Goal: Find specific page/section: Find specific page/section

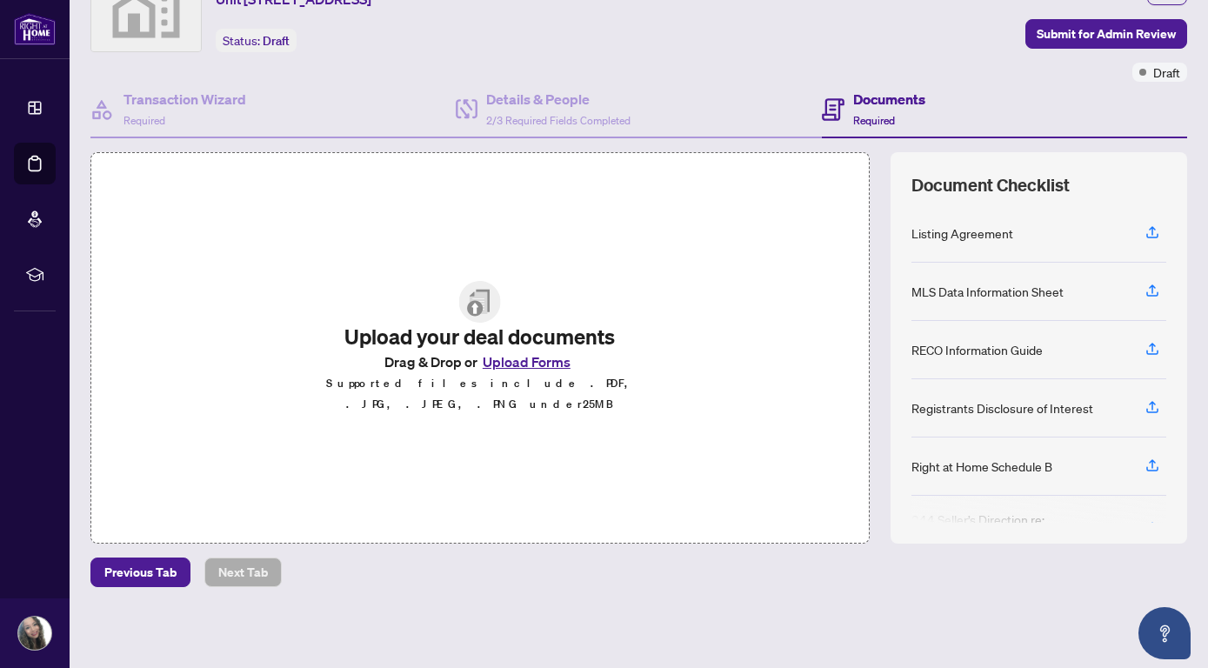
scroll to position [113, 0]
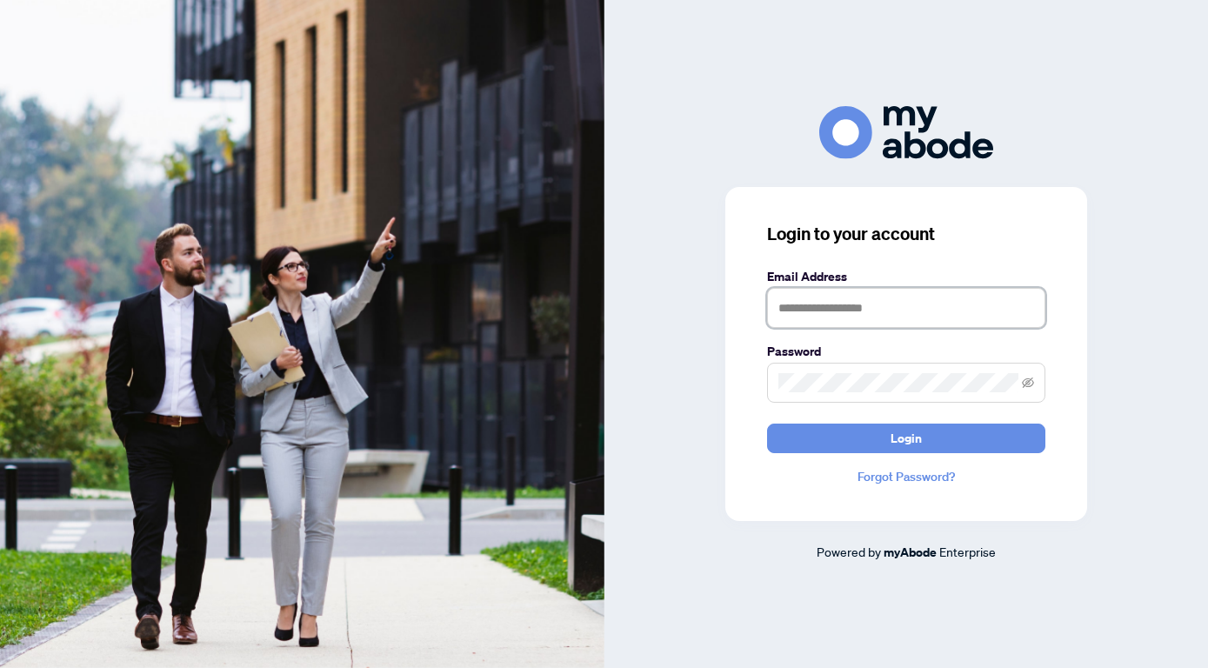
click at [852, 295] on input "text" at bounding box center [906, 308] width 278 height 40
type input "**********"
click at [767, 423] on button "Login" at bounding box center [906, 438] width 278 height 30
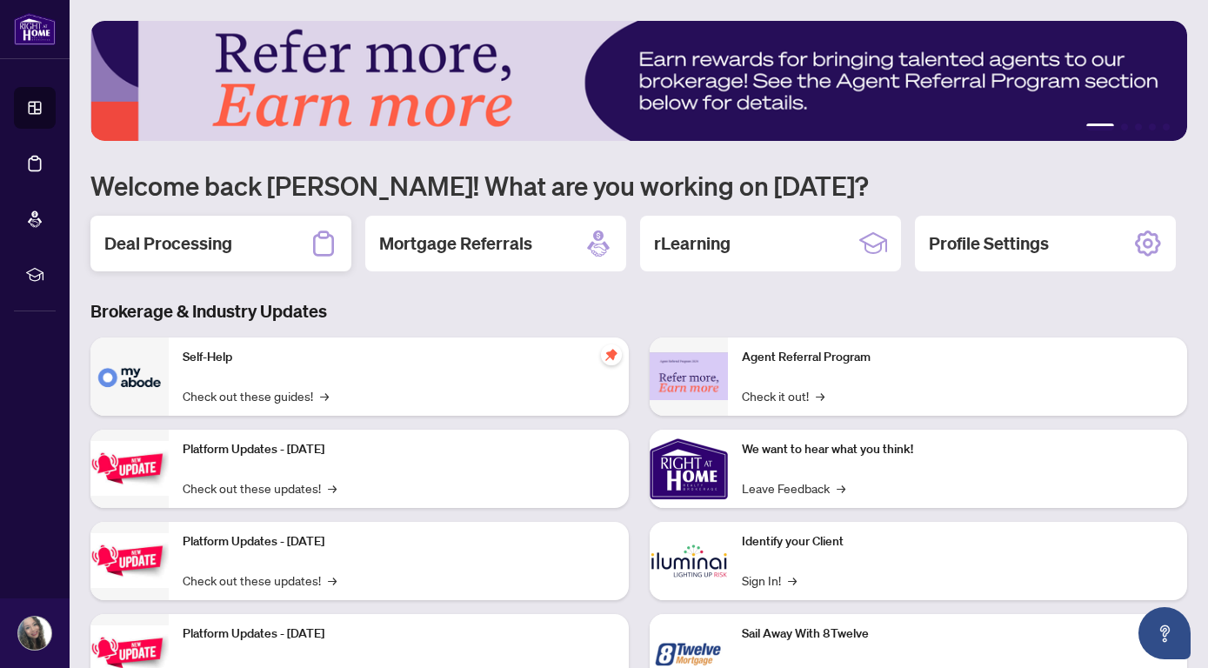
click at [163, 250] on h2 "Deal Processing" at bounding box center [168, 243] width 128 height 24
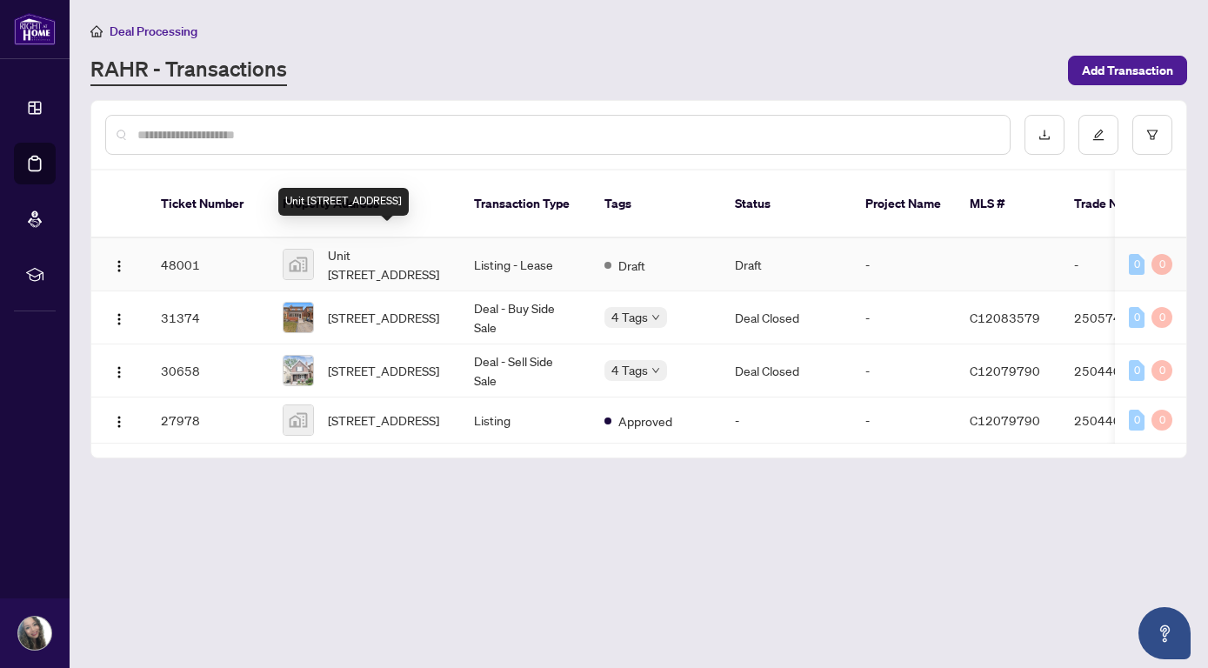
click at [349, 256] on span "Unit [STREET_ADDRESS]" at bounding box center [387, 264] width 118 height 38
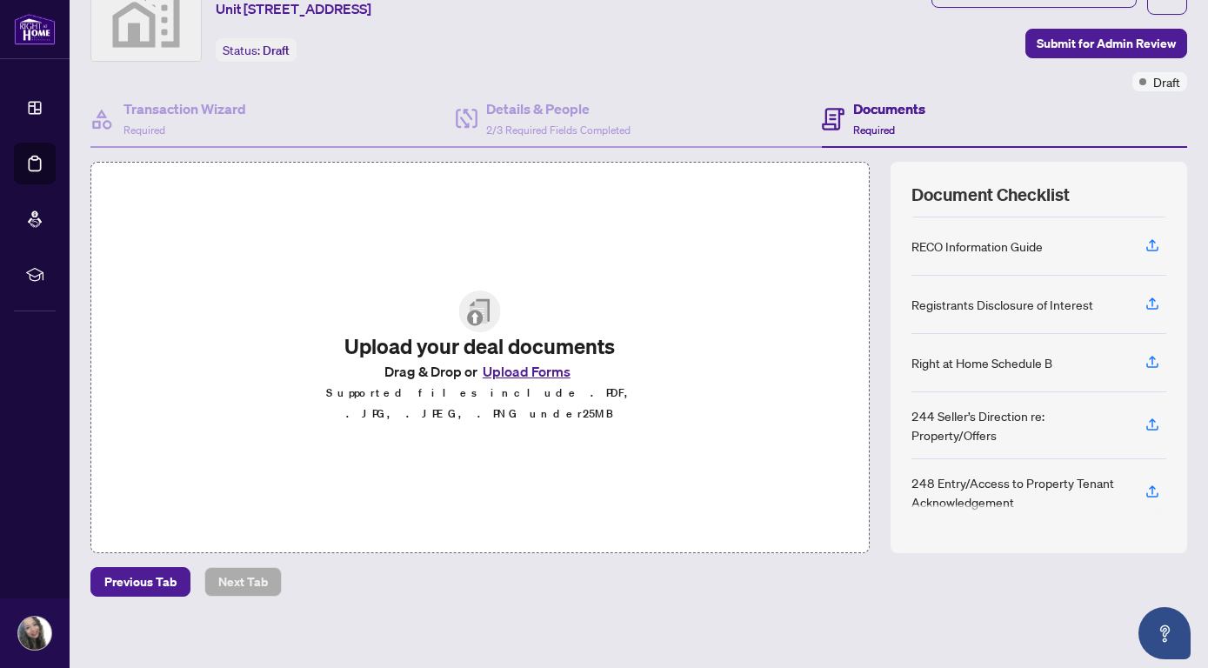
scroll to position [86, 0]
